Goal: Task Accomplishment & Management: Manage account settings

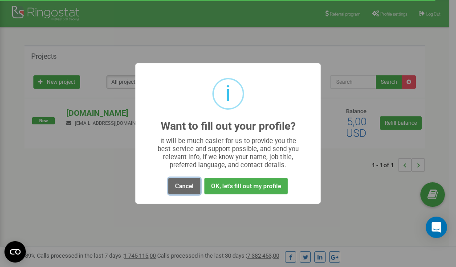
click at [185, 187] on button "Cancel" at bounding box center [184, 186] width 32 height 16
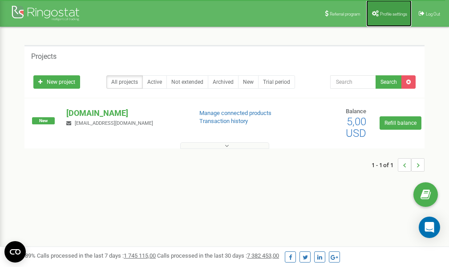
click at [386, 17] on link "Profile settings" at bounding box center [388, 13] width 45 height 27
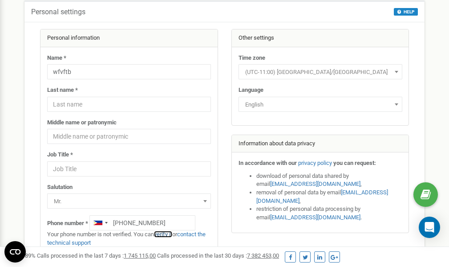
click at [166, 234] on link "verify it" at bounding box center [163, 234] width 18 height 7
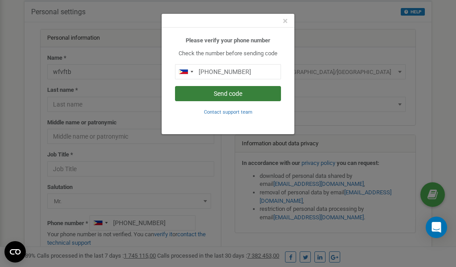
click at [235, 92] on button "Send code" at bounding box center [228, 93] width 106 height 15
